Goal: Check status

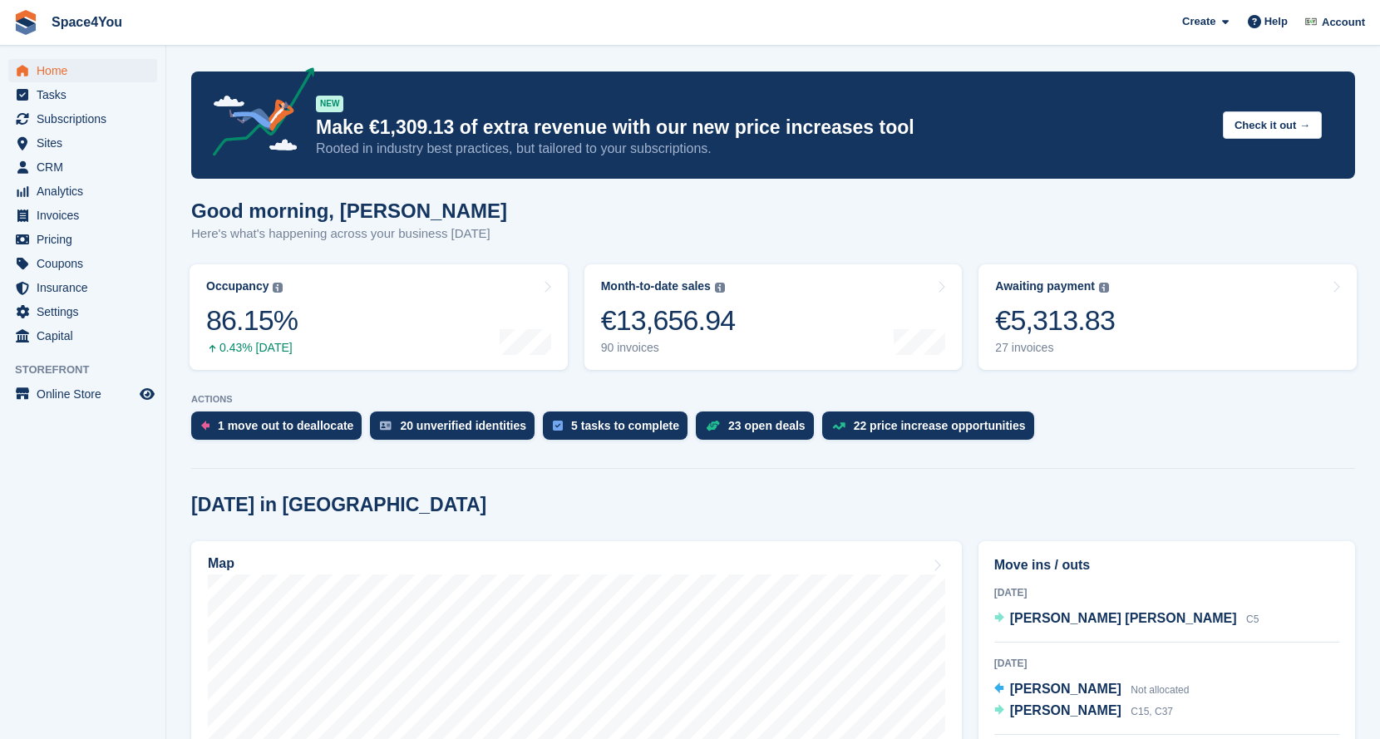
click at [826, 235] on div "Good morning, [PERSON_NAME] Here's what's happening across your business [DATE]" at bounding box center [773, 232] width 1164 height 64
click at [45, 67] on span "Home" at bounding box center [87, 70] width 100 height 23
click at [1163, 322] on link "Awaiting payment The total outstanding balance on all open invoices. €5,313.83 …" at bounding box center [1168, 317] width 378 height 106
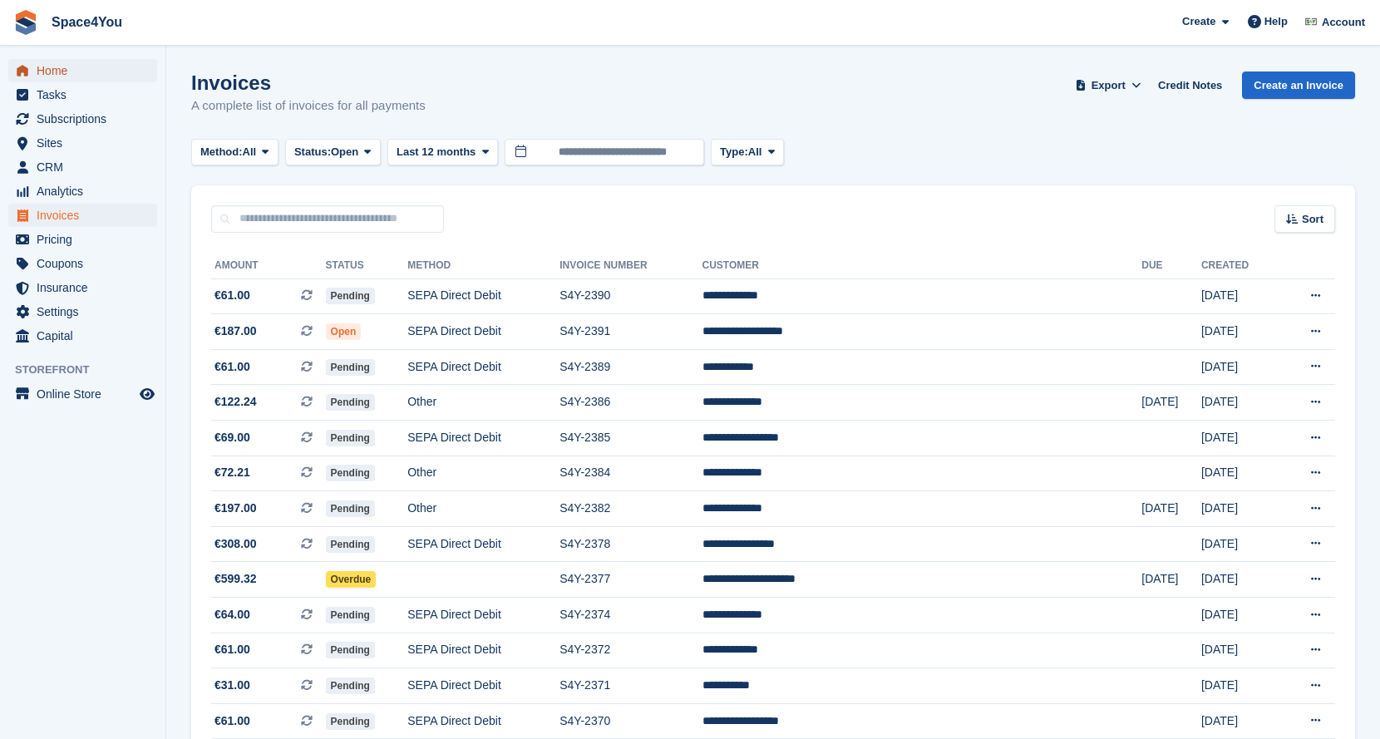
click at [74, 73] on span "Home" at bounding box center [87, 70] width 100 height 23
